Goal: Communication & Community: Answer question/provide support

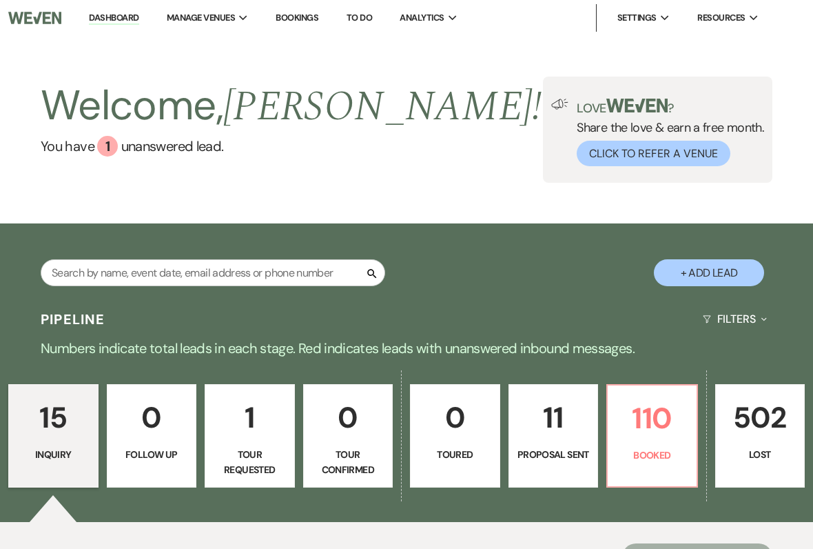
click at [656, 422] on p "110" at bounding box center [652, 418] width 72 height 46
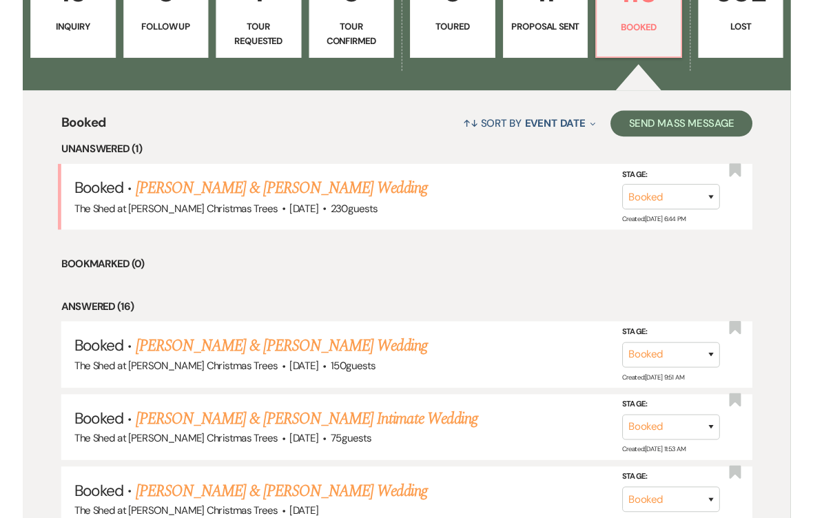
scroll to position [427, 0]
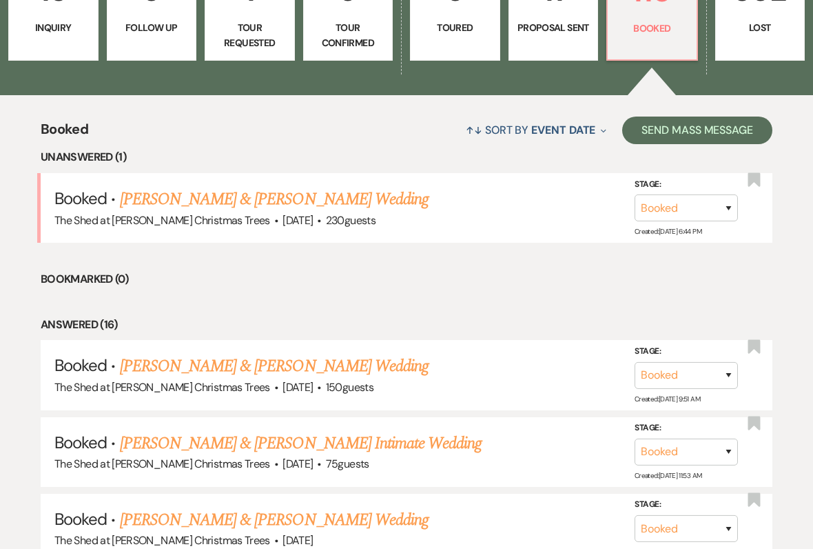
click at [345, 368] on link "[PERSON_NAME] & [PERSON_NAME] Wedding" at bounding box center [274, 366] width 309 height 25
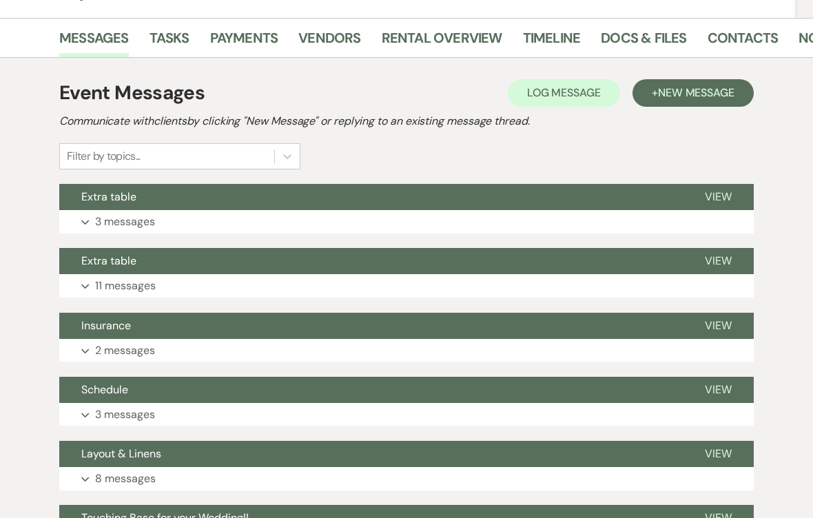
scroll to position [228, 0]
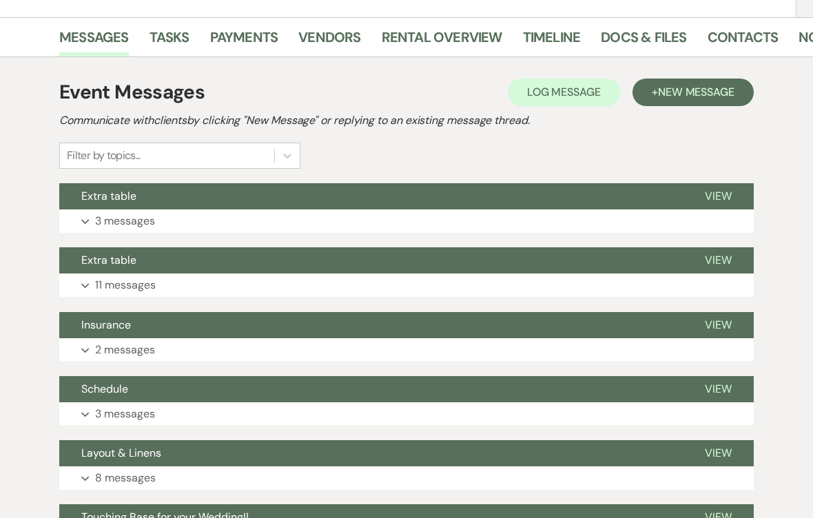
click at [94, 225] on button "Expand 3 messages" at bounding box center [406, 221] width 695 height 23
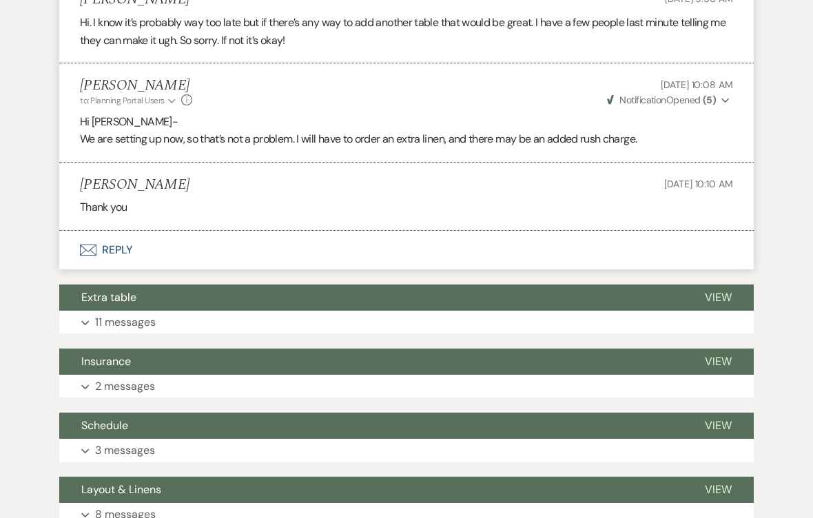
scroll to position [463, 0]
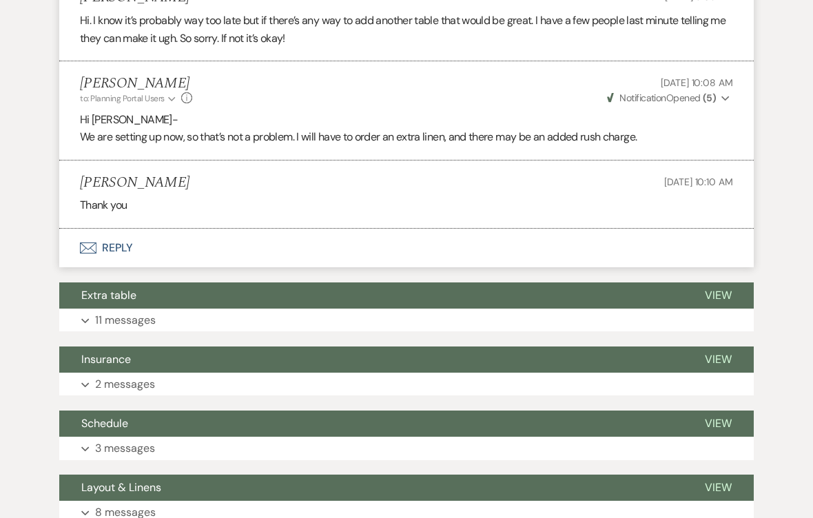
click at [93, 316] on button "Expand 11 messages" at bounding box center [406, 320] width 695 height 23
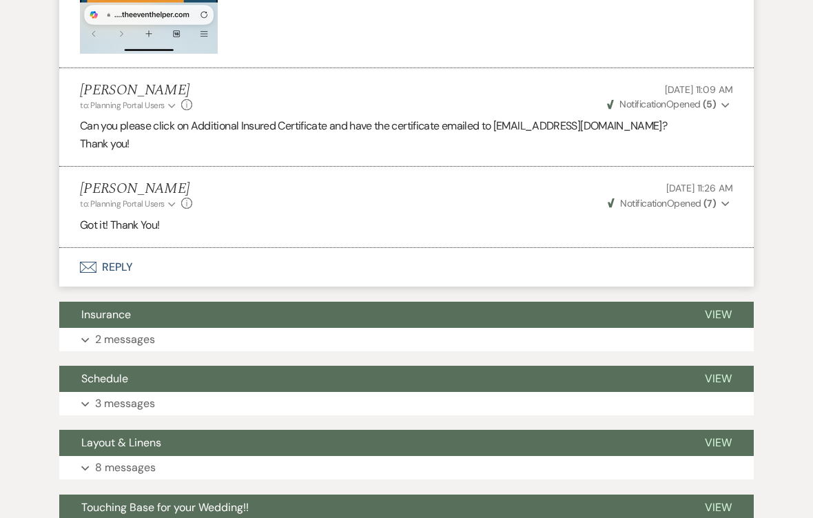
scroll to position [1777, 0]
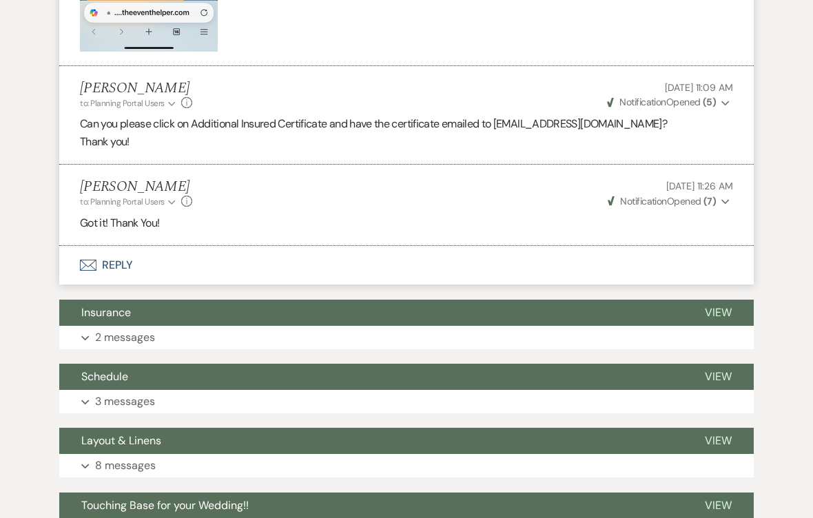
click at [94, 327] on button "Expand 2 messages" at bounding box center [406, 337] width 695 height 23
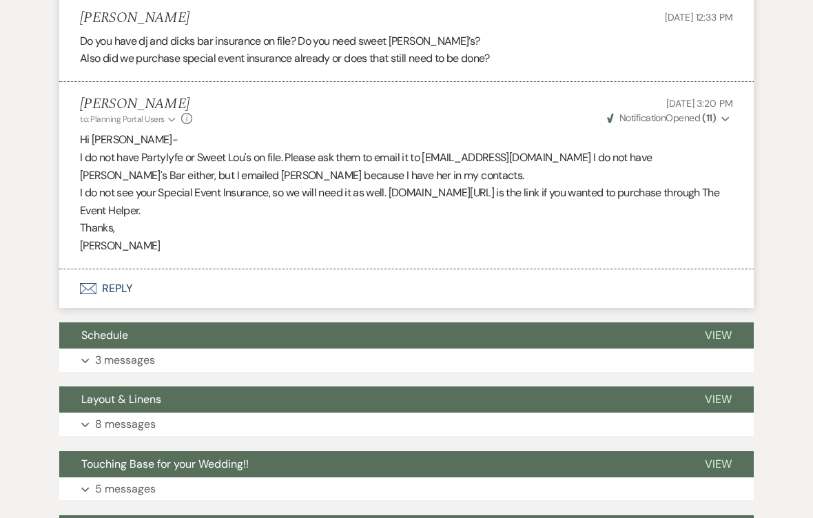
scroll to position [2117, 0]
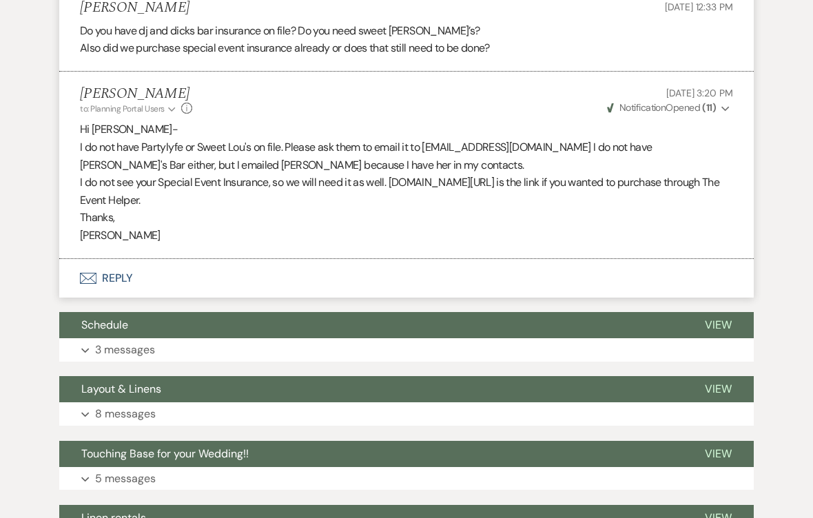
click at [128, 341] on p "3 messages" at bounding box center [125, 350] width 60 height 18
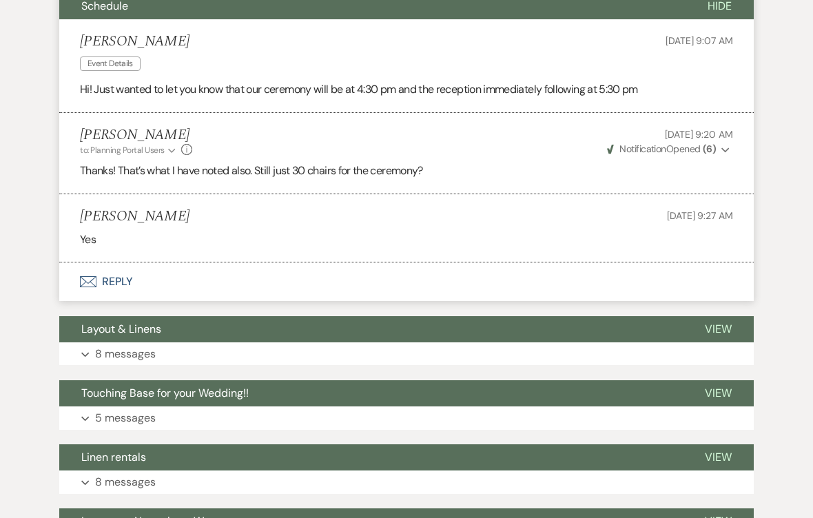
click at [120, 346] on p "8 messages" at bounding box center [125, 355] width 61 height 18
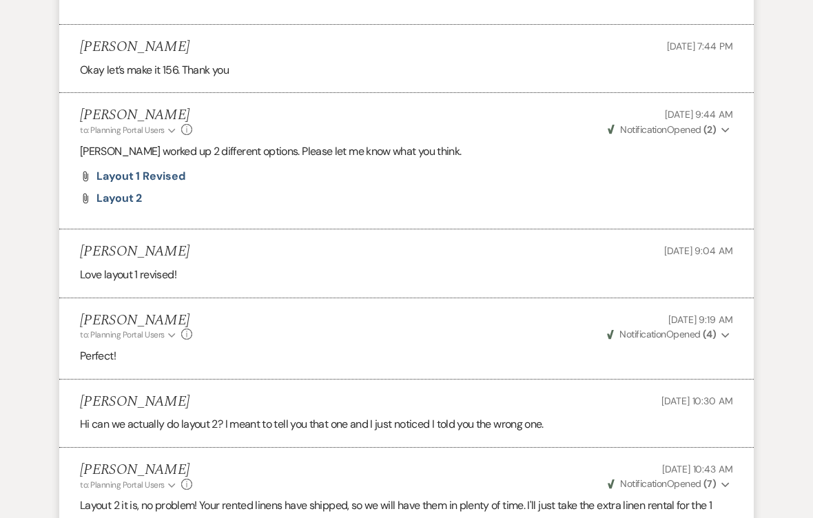
scroll to position [819, 0]
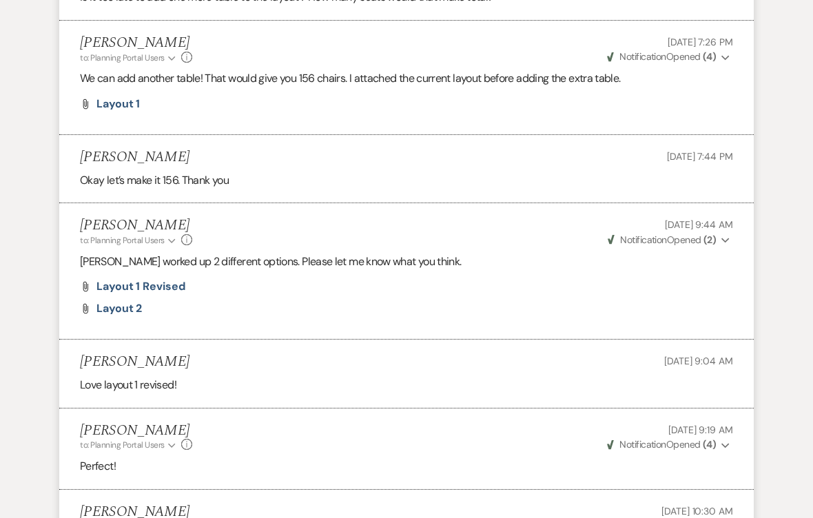
click at [121, 303] on span "Layout 2" at bounding box center [118, 309] width 45 height 14
click at [165, 279] on span "Layout 1 Revised" at bounding box center [140, 286] width 89 height 14
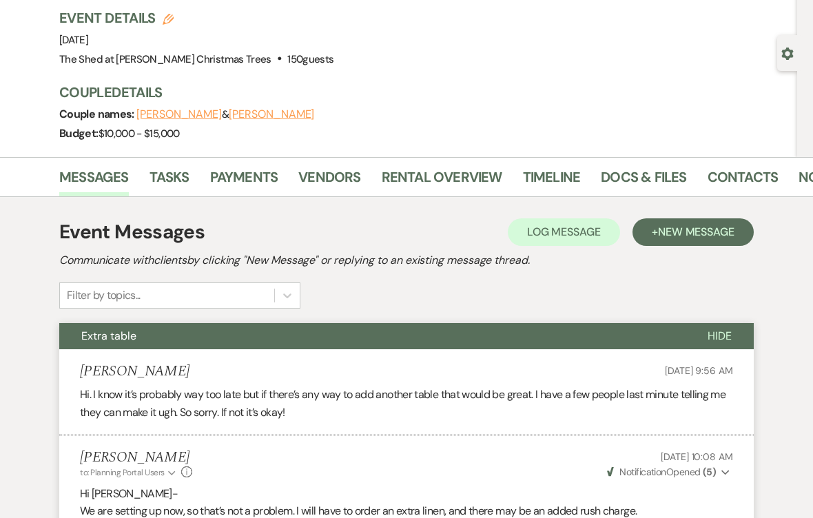
scroll to position [0, 0]
